Goal: Information Seeking & Learning: Learn about a topic

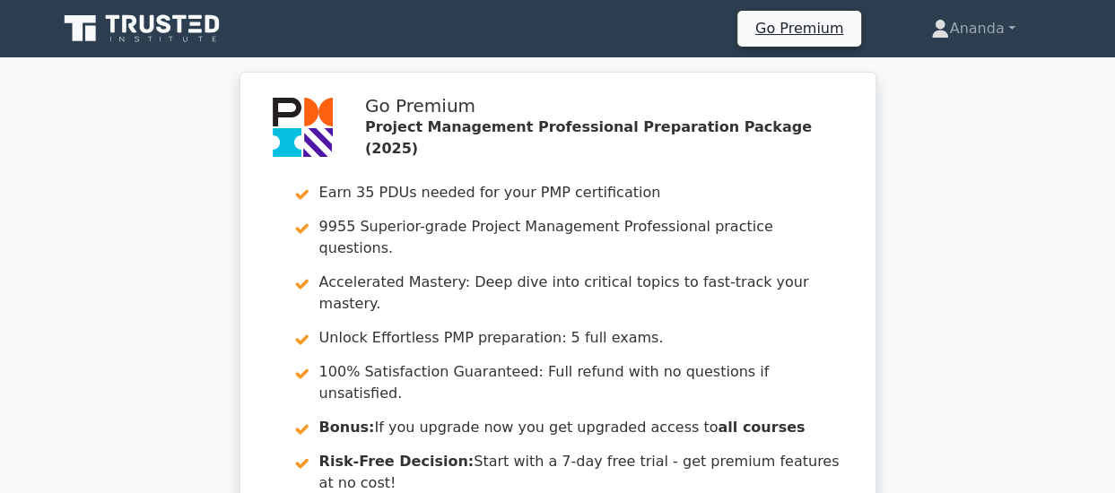
click at [1114, 196] on div "Go Premium Project Management Professional Preparation Package (2025) Earn 35 P…" at bounding box center [557, 346] width 1115 height 549
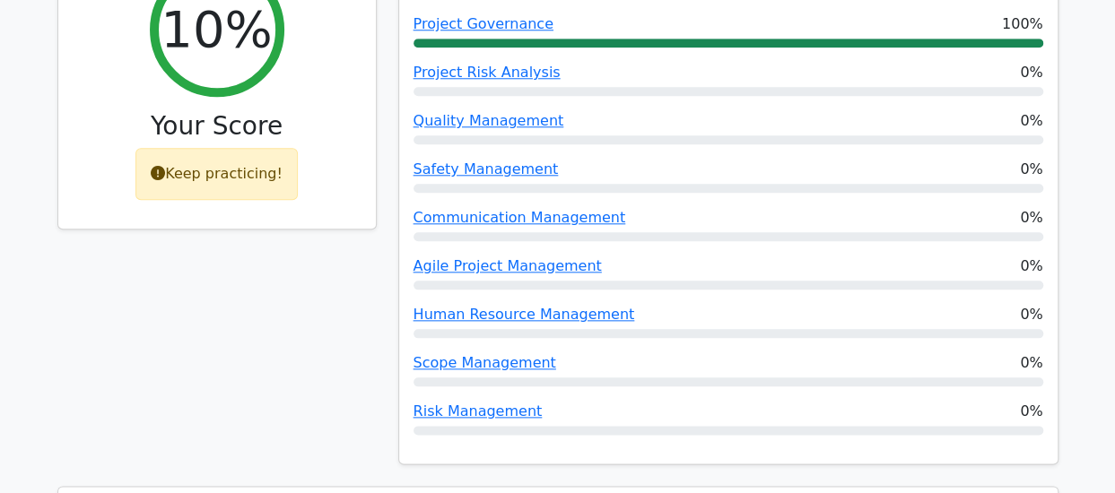
scroll to position [430, 0]
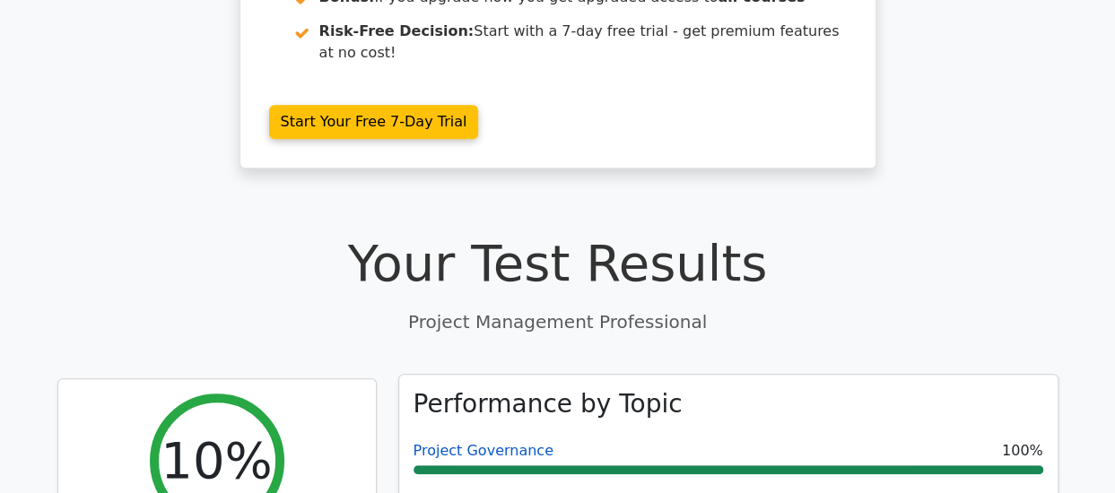
click at [496, 442] on link "Project Governance" at bounding box center [483, 450] width 140 height 17
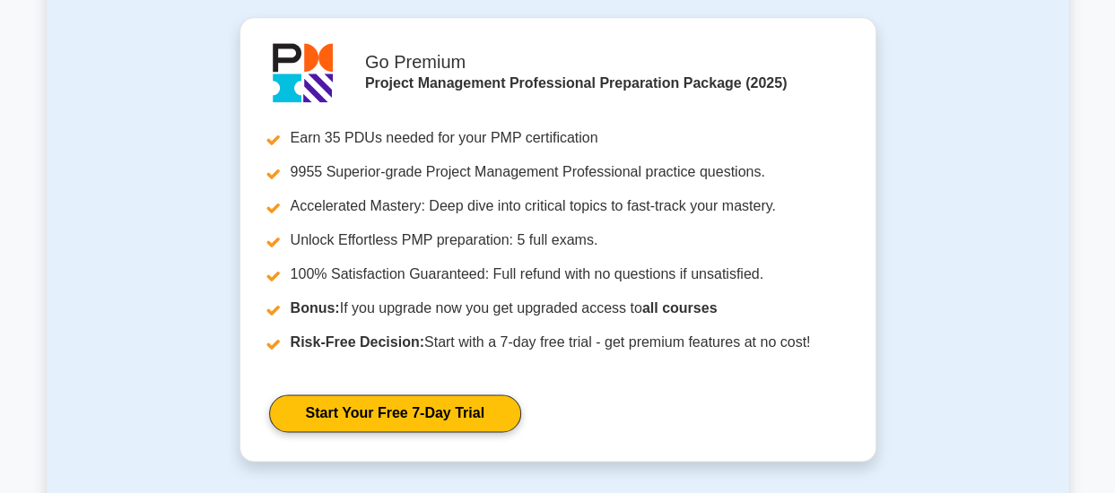
scroll to position [769, 0]
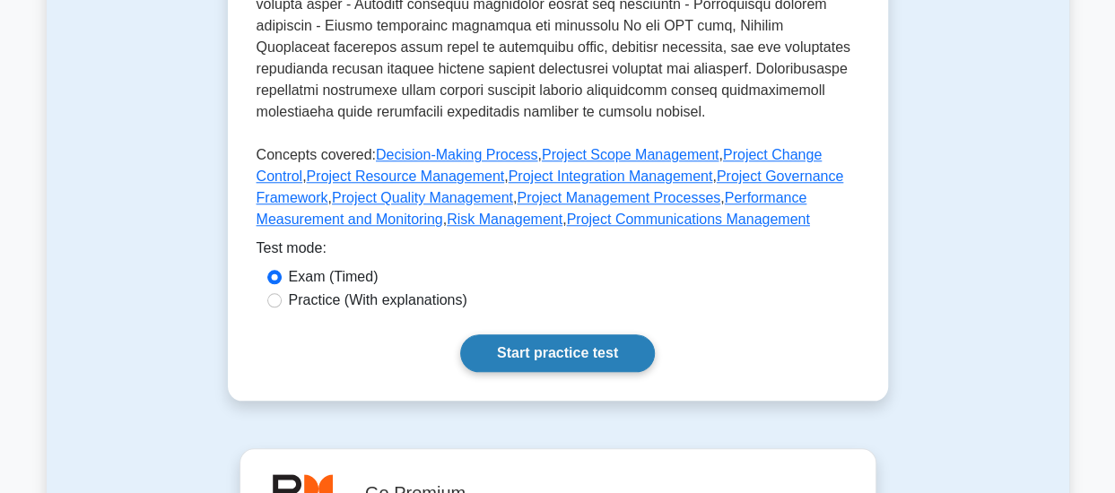
click at [545, 335] on link "Start practice test" at bounding box center [557, 354] width 195 height 38
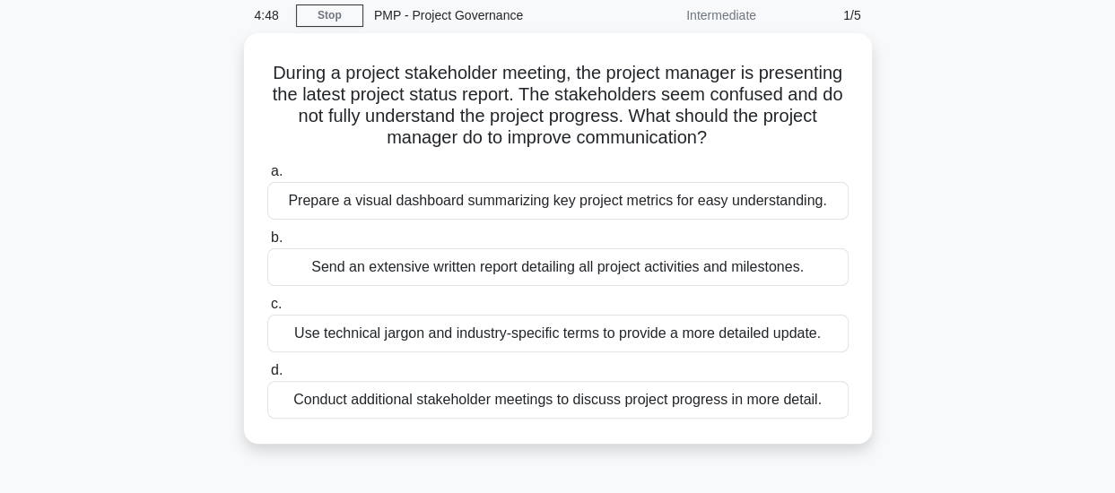
scroll to position [108, 0]
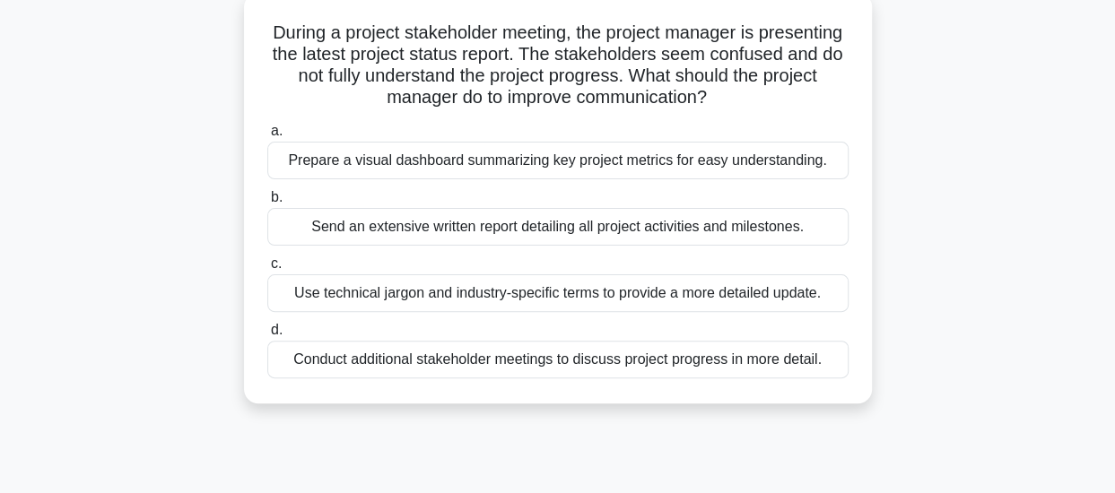
click at [543, 232] on div "Send an extensive written report detailing all project activities and milestone…" at bounding box center [557, 227] width 581 height 38
click at [267, 204] on input "b. Send an extensive written report detailing all project activities and milest…" at bounding box center [267, 198] width 0 height 12
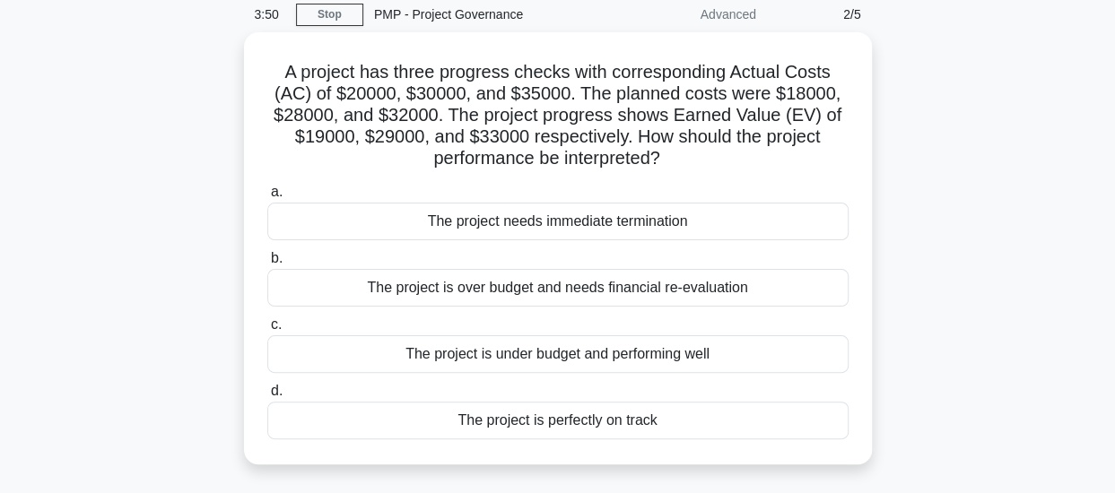
scroll to position [72, 0]
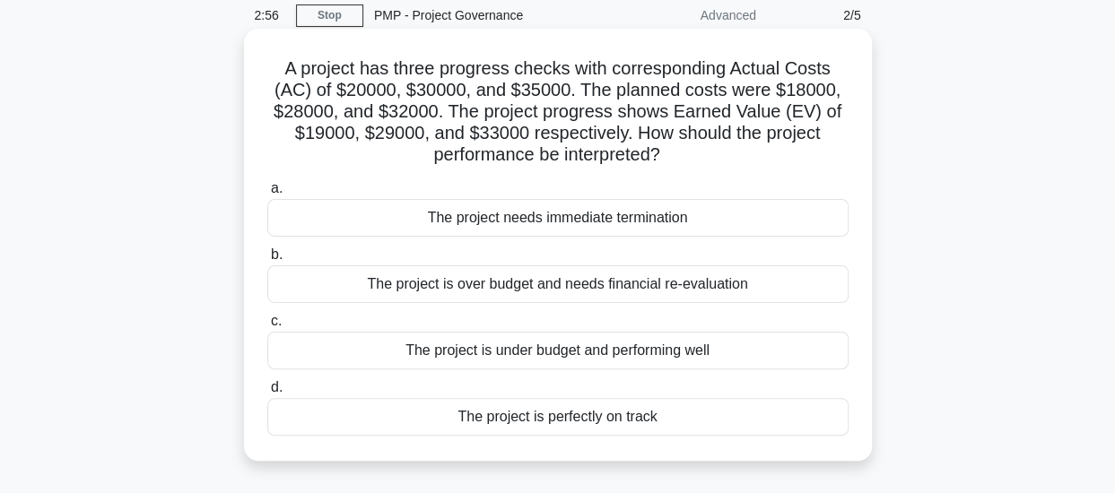
click at [688, 352] on div "The project is under budget and performing well" at bounding box center [557, 351] width 581 height 38
click at [267, 327] on input "c. The project is under budget and performing well" at bounding box center [267, 322] width 0 height 12
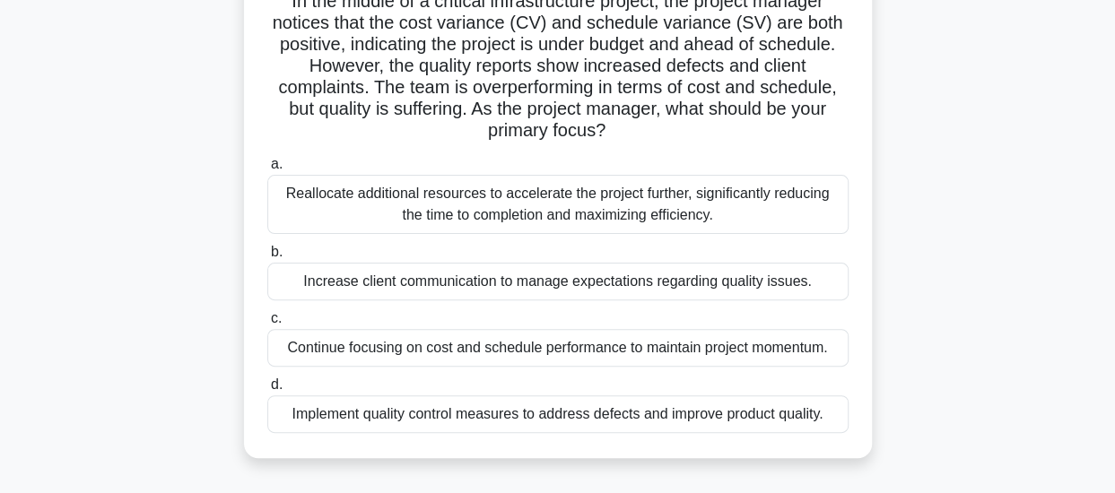
scroll to position [179, 0]
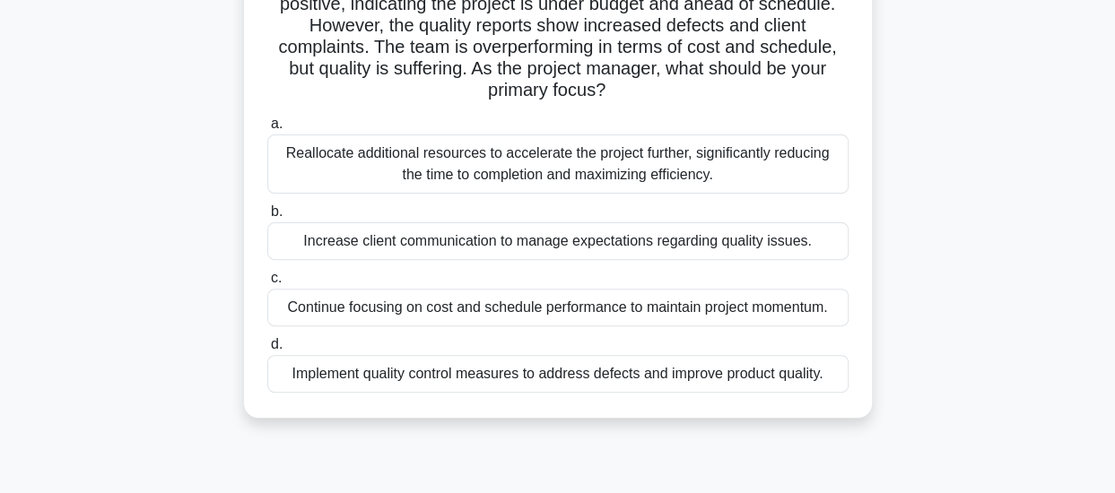
click at [753, 372] on div "Implement quality control measures to address defects and improve product quali…" at bounding box center [557, 374] width 581 height 38
click at [267, 351] on input "d. Implement quality control measures to address defects and improve product qu…" at bounding box center [267, 345] width 0 height 12
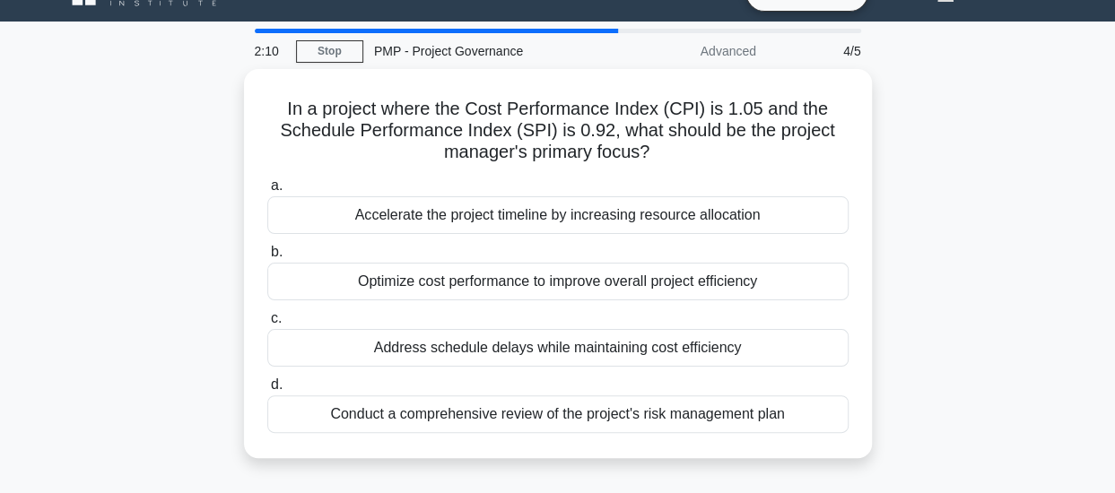
scroll to position [72, 0]
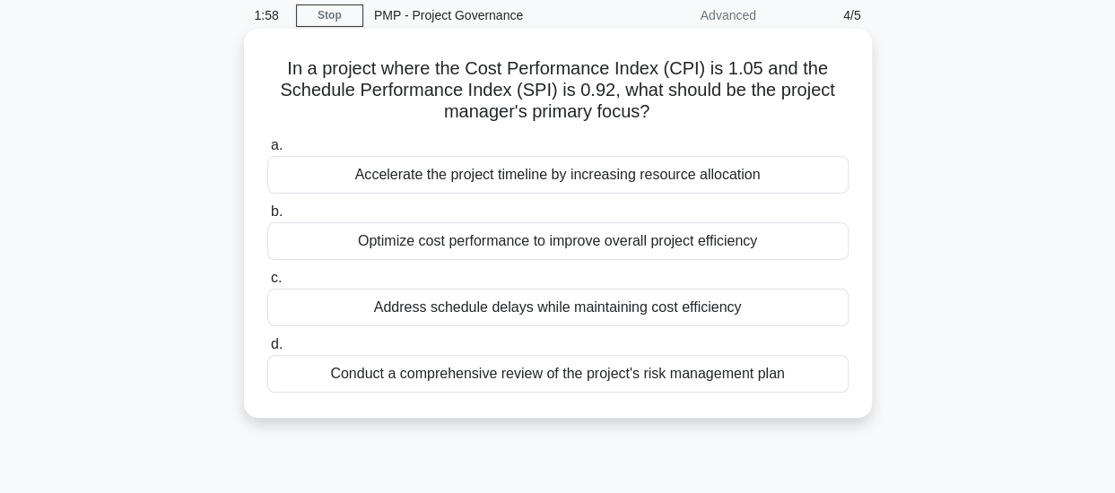
click at [637, 308] on div "Address schedule delays while maintaining cost efficiency" at bounding box center [557, 308] width 581 height 38
click at [267, 284] on input "c. Address schedule delays while maintaining cost efficiency" at bounding box center [267, 279] width 0 height 12
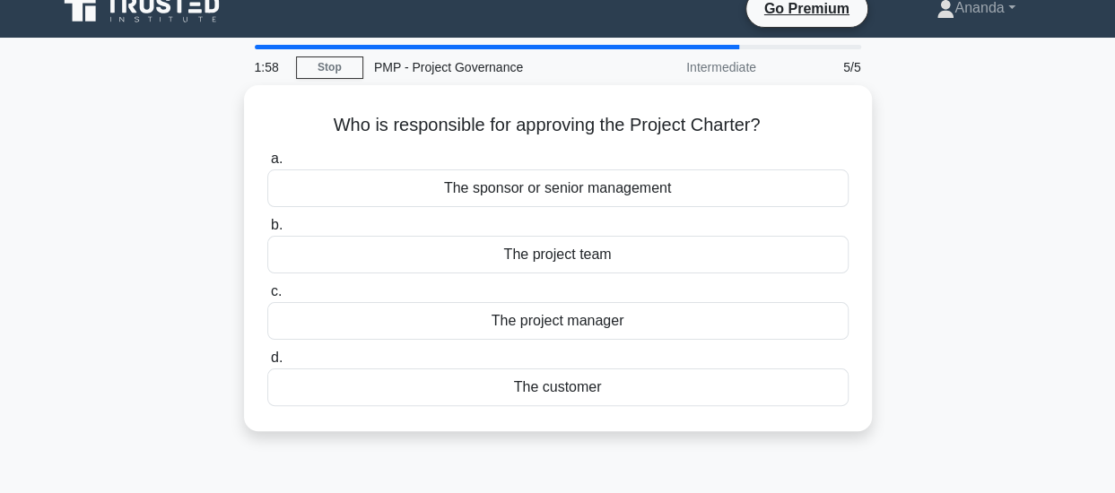
scroll to position [0, 0]
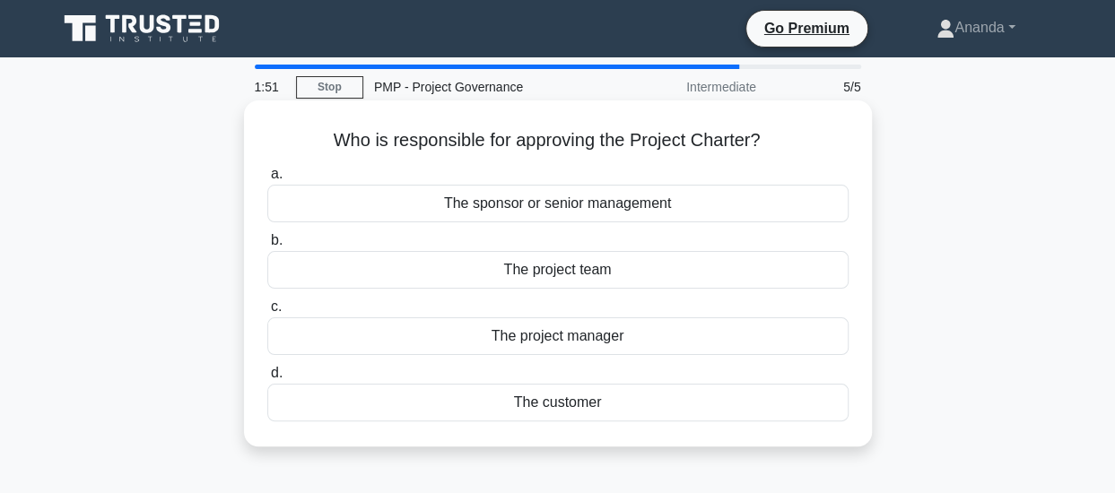
click at [604, 342] on div "The project manager" at bounding box center [557, 336] width 581 height 38
click at [267, 313] on input "c. The project manager" at bounding box center [267, 307] width 0 height 12
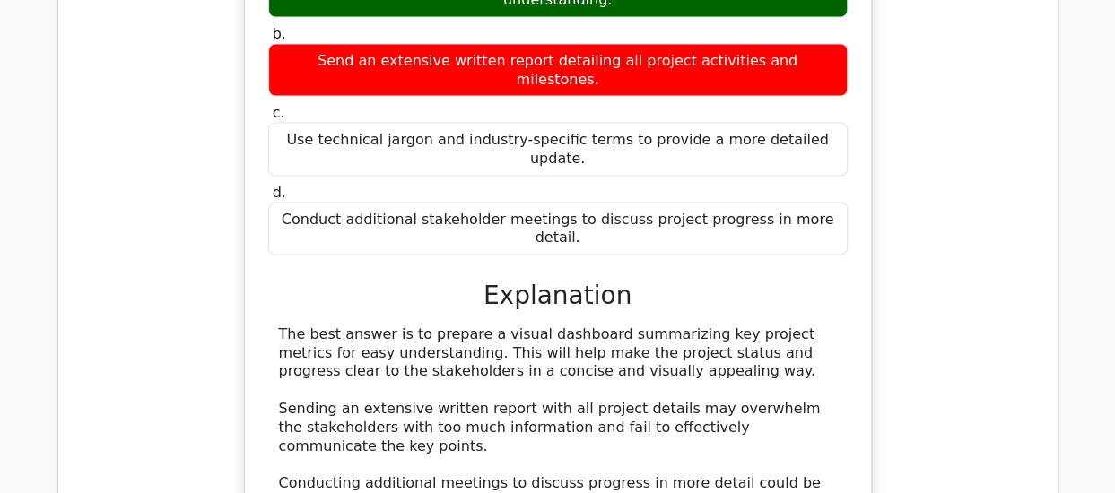
scroll to position [2155, 0]
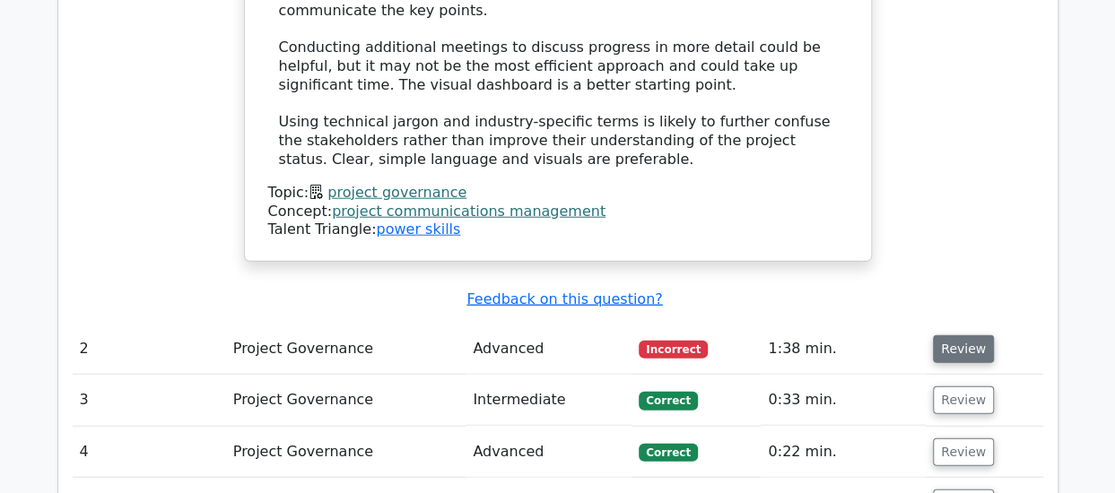
click at [947, 335] on button "Review" at bounding box center [963, 349] width 61 height 28
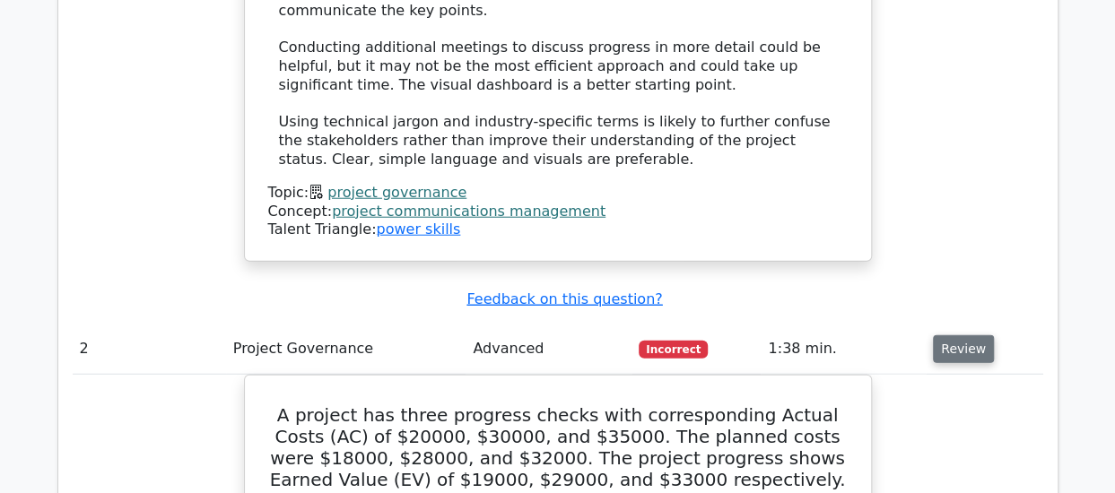
click at [970, 335] on button "Review" at bounding box center [963, 349] width 61 height 28
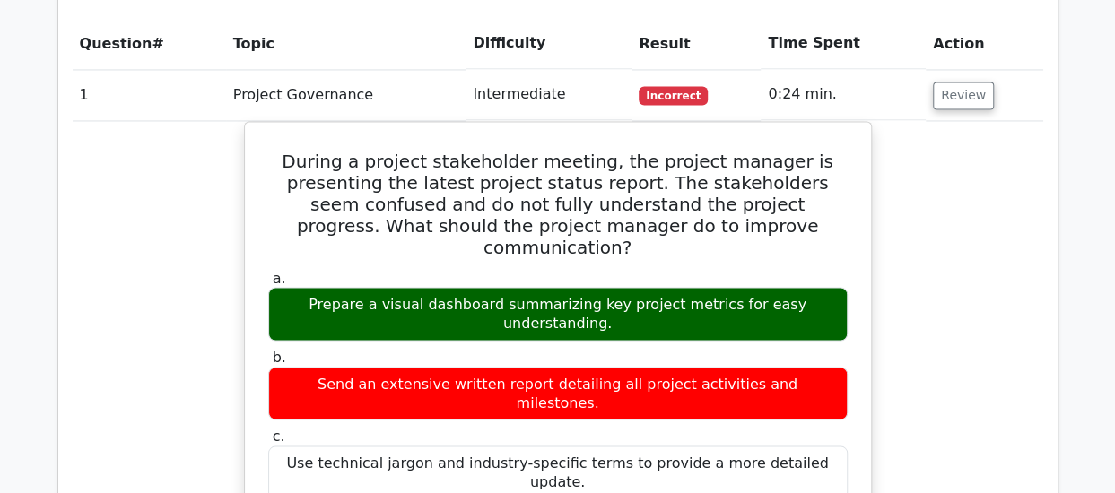
scroll to position [969, 0]
